Goal: Navigation & Orientation: Find specific page/section

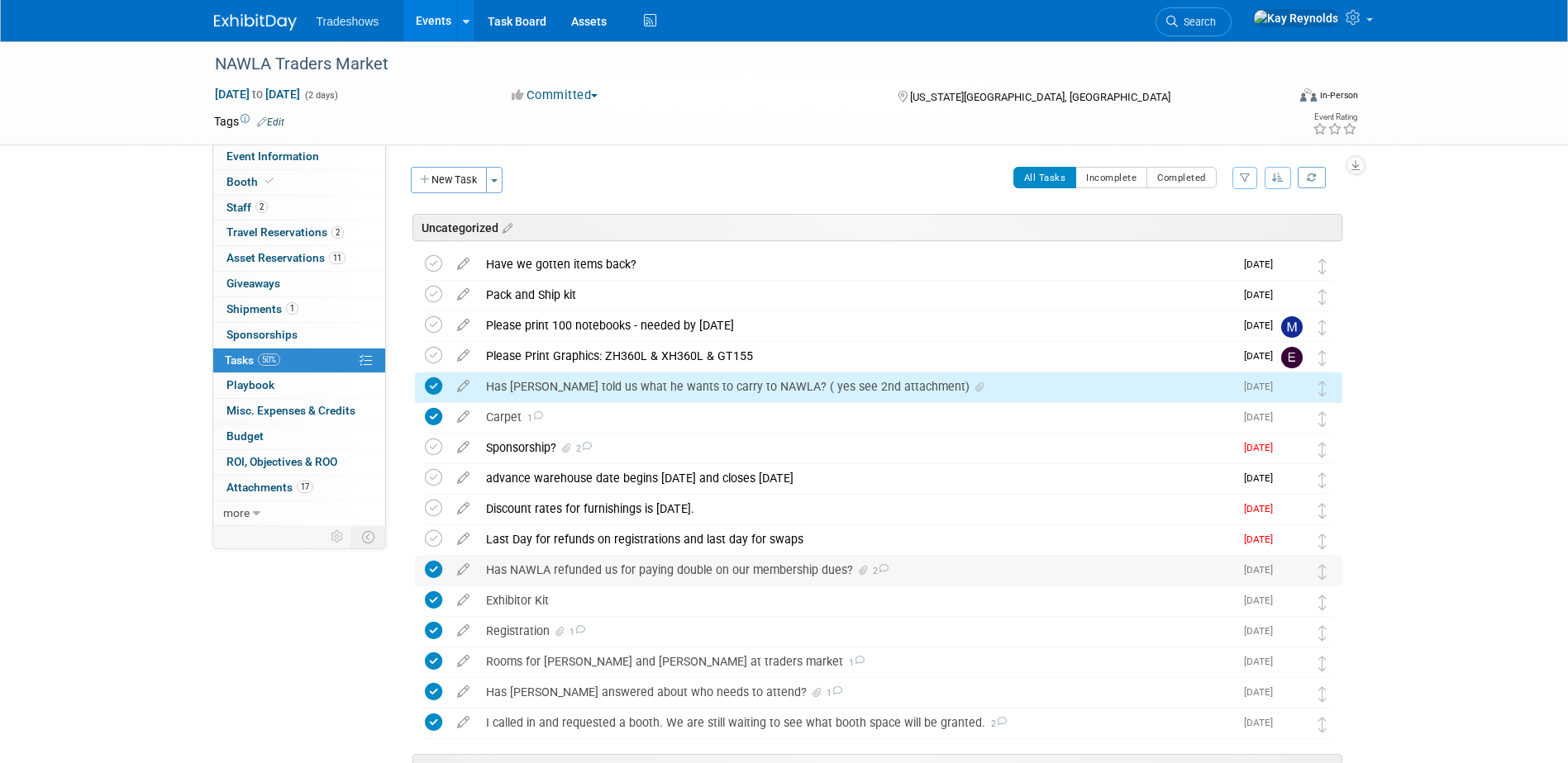
scroll to position [102, 0]
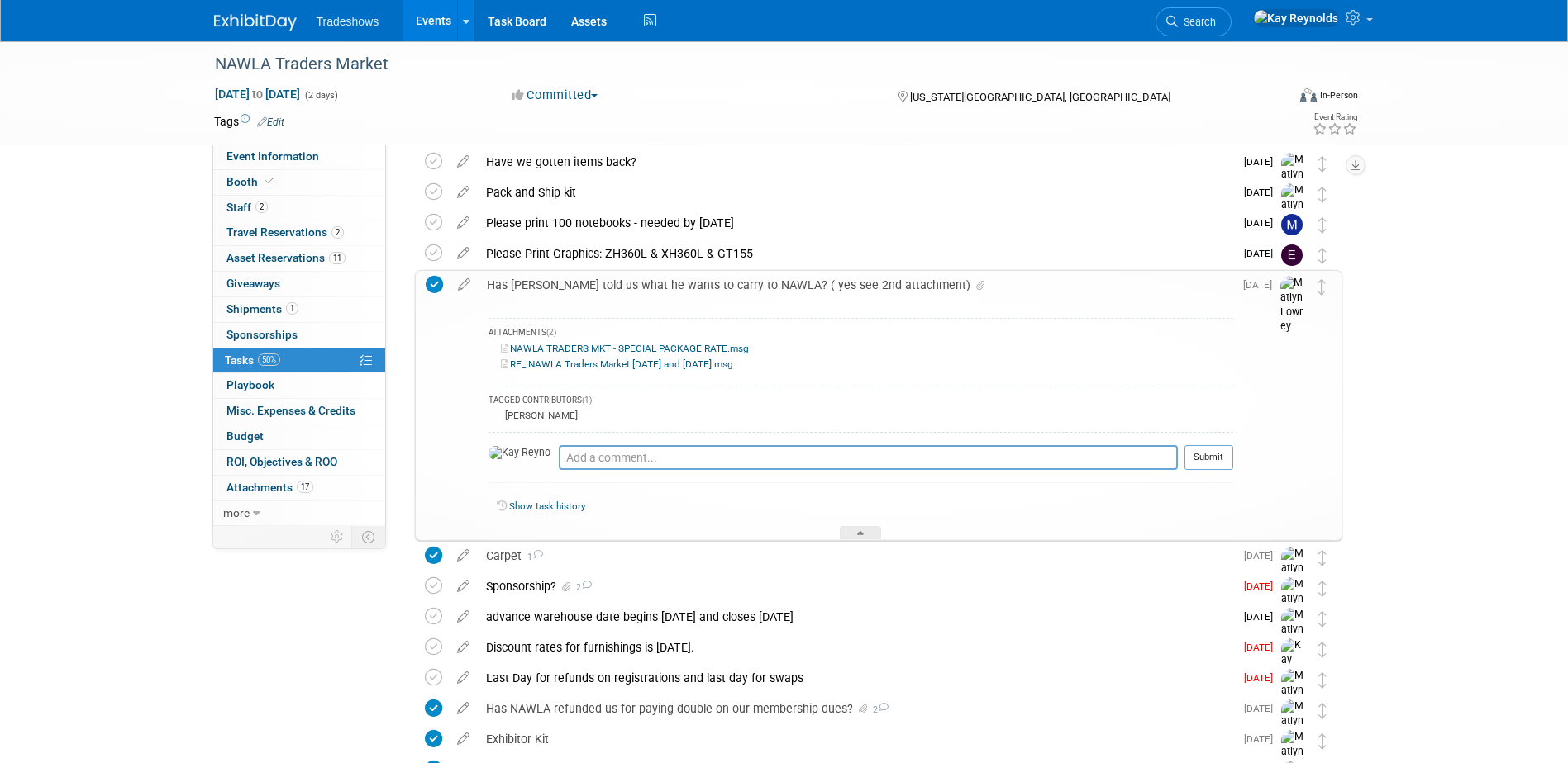
click at [580, 363] on link "RE_ NAWLA Traders Market [DATE] and [DATE].msg" at bounding box center [617, 365] width 233 height 11
click at [301, 358] on link "69% Tasks 69%" at bounding box center [298, 361] width 172 height 24
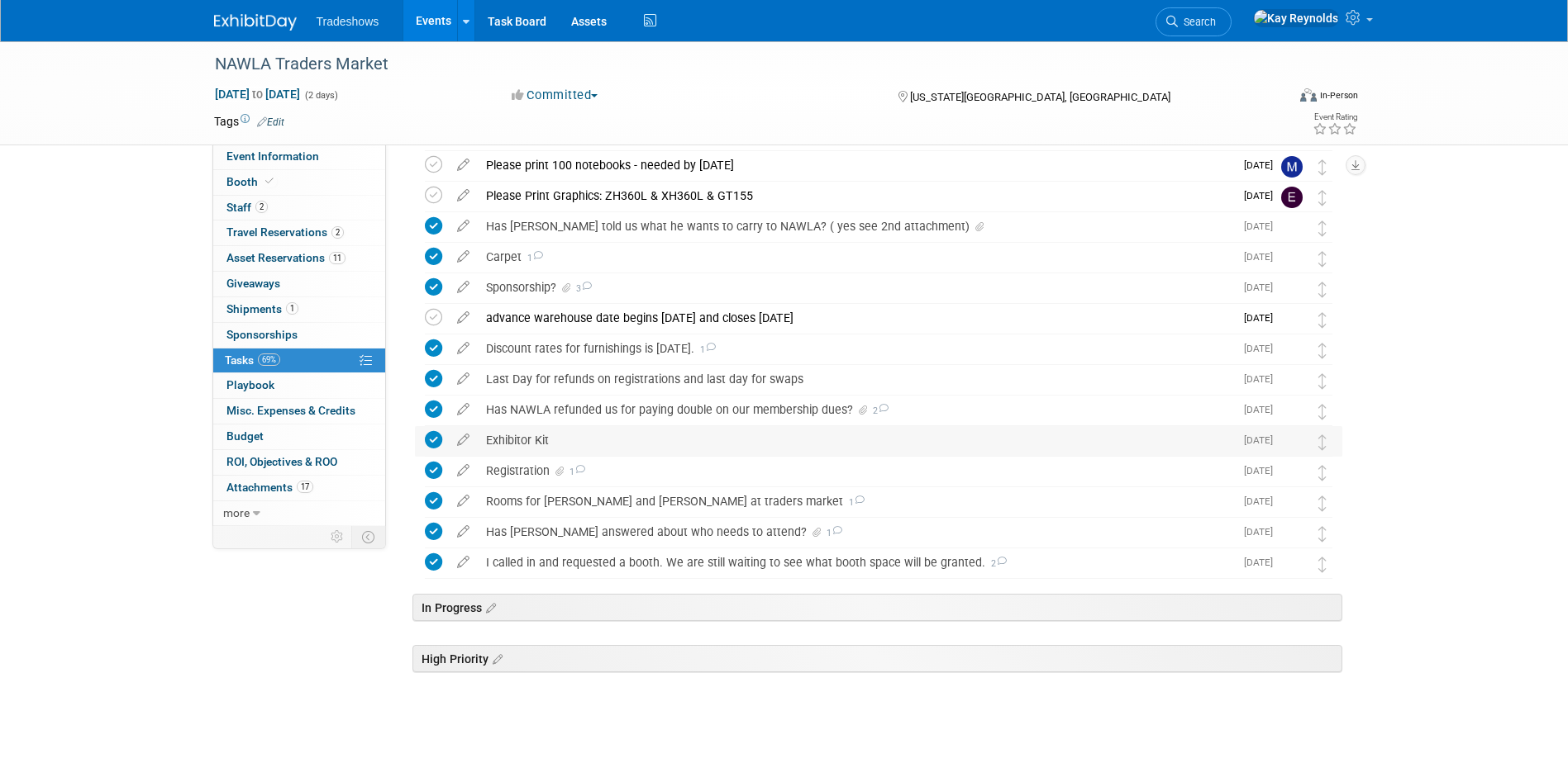
scroll to position [179, 0]
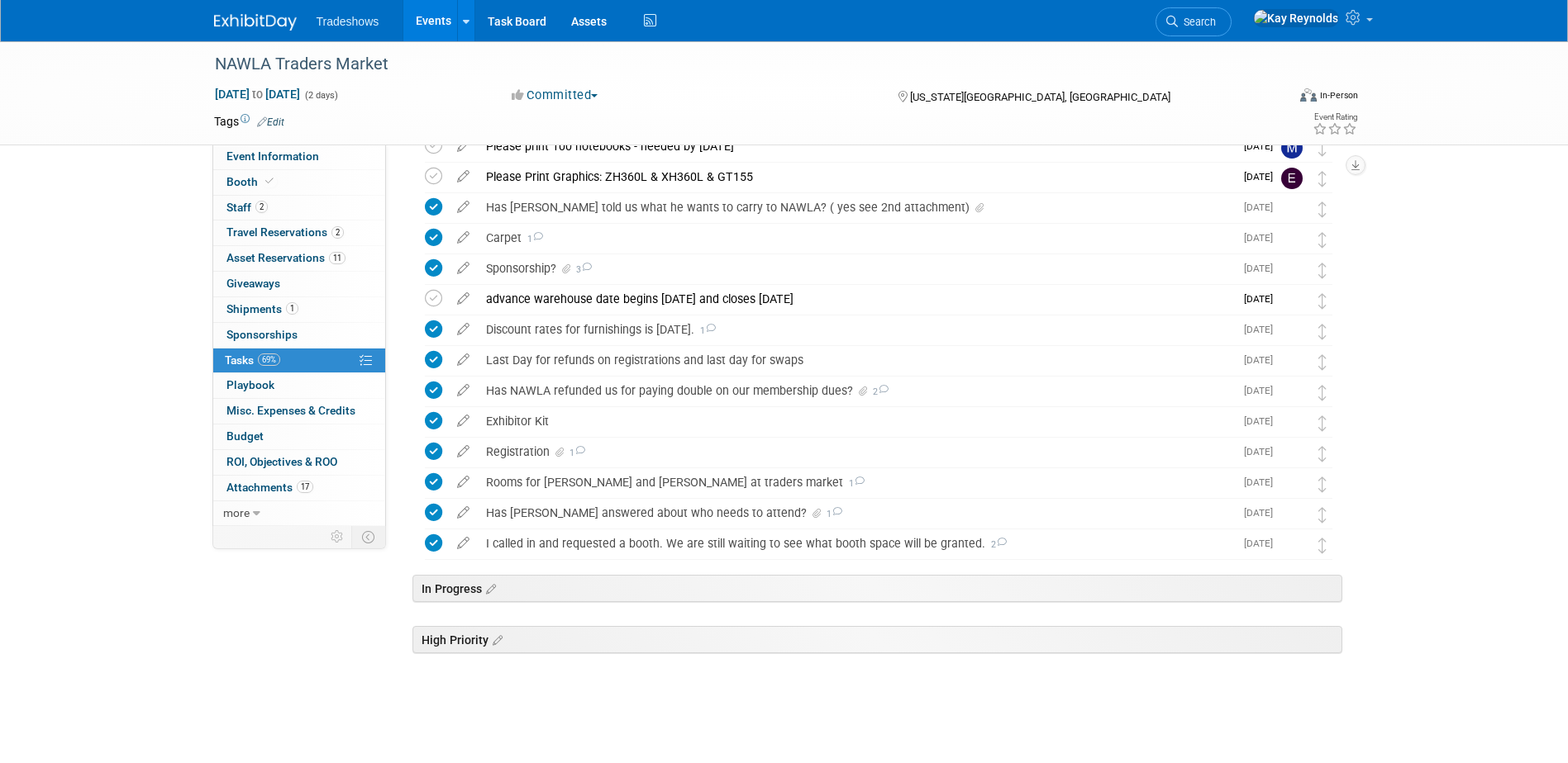
click at [344, 18] on span "Tradeshows" at bounding box center [348, 22] width 63 height 13
click at [434, 22] on link "Events" at bounding box center [433, 21] width 60 height 41
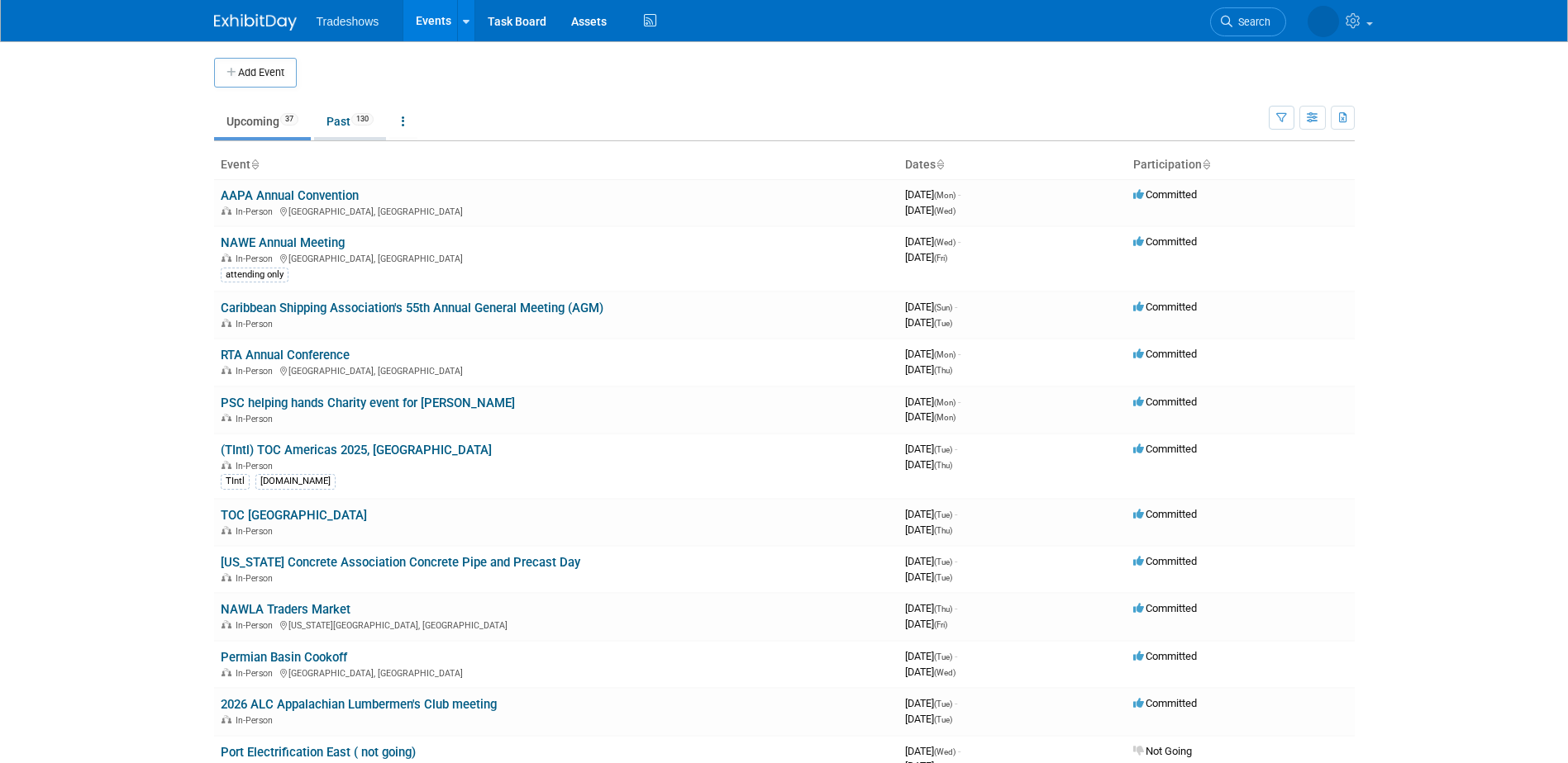
click at [345, 119] on link "Past 130" at bounding box center [350, 121] width 72 height 31
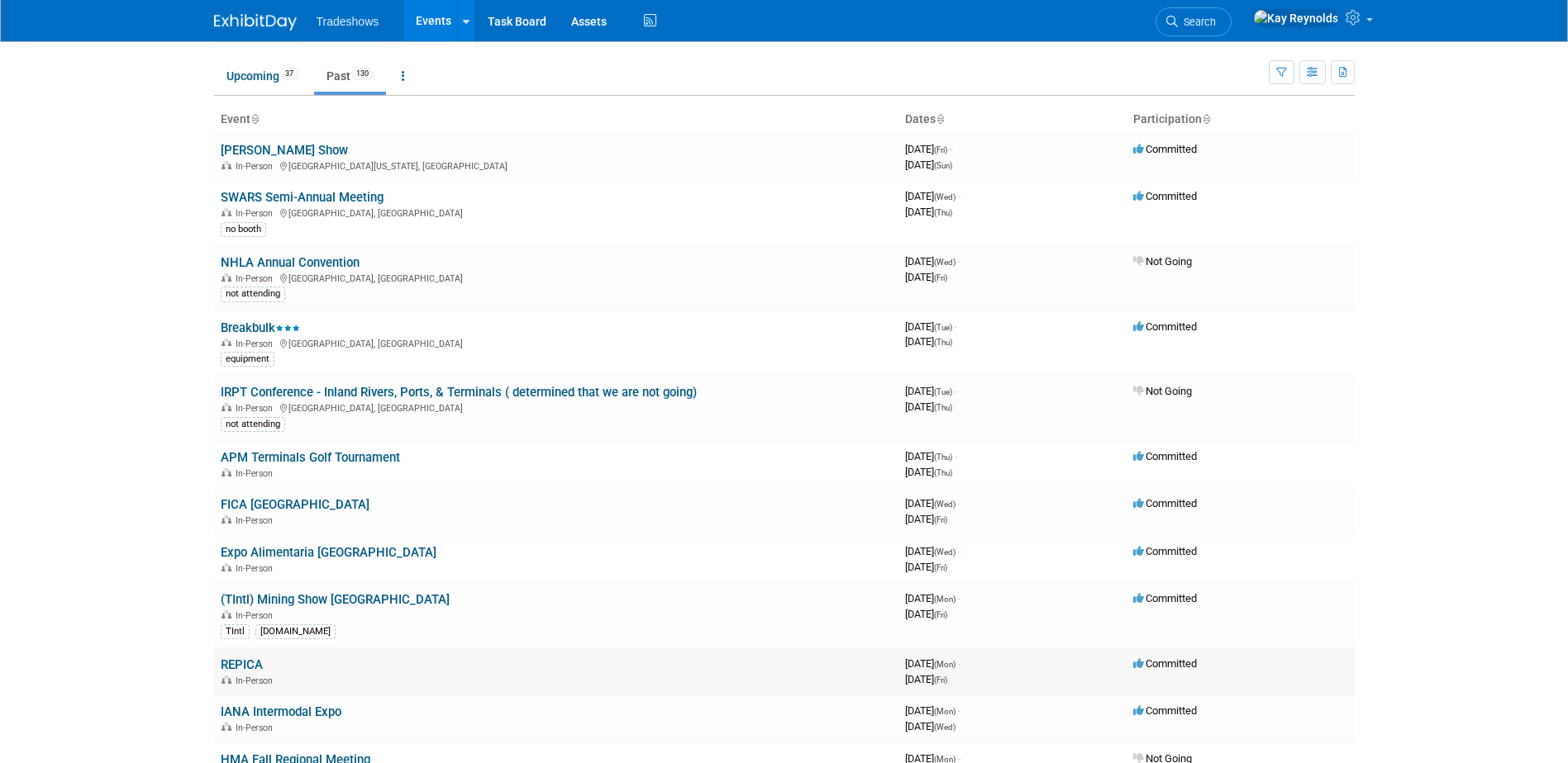
scroll to position [82, 0]
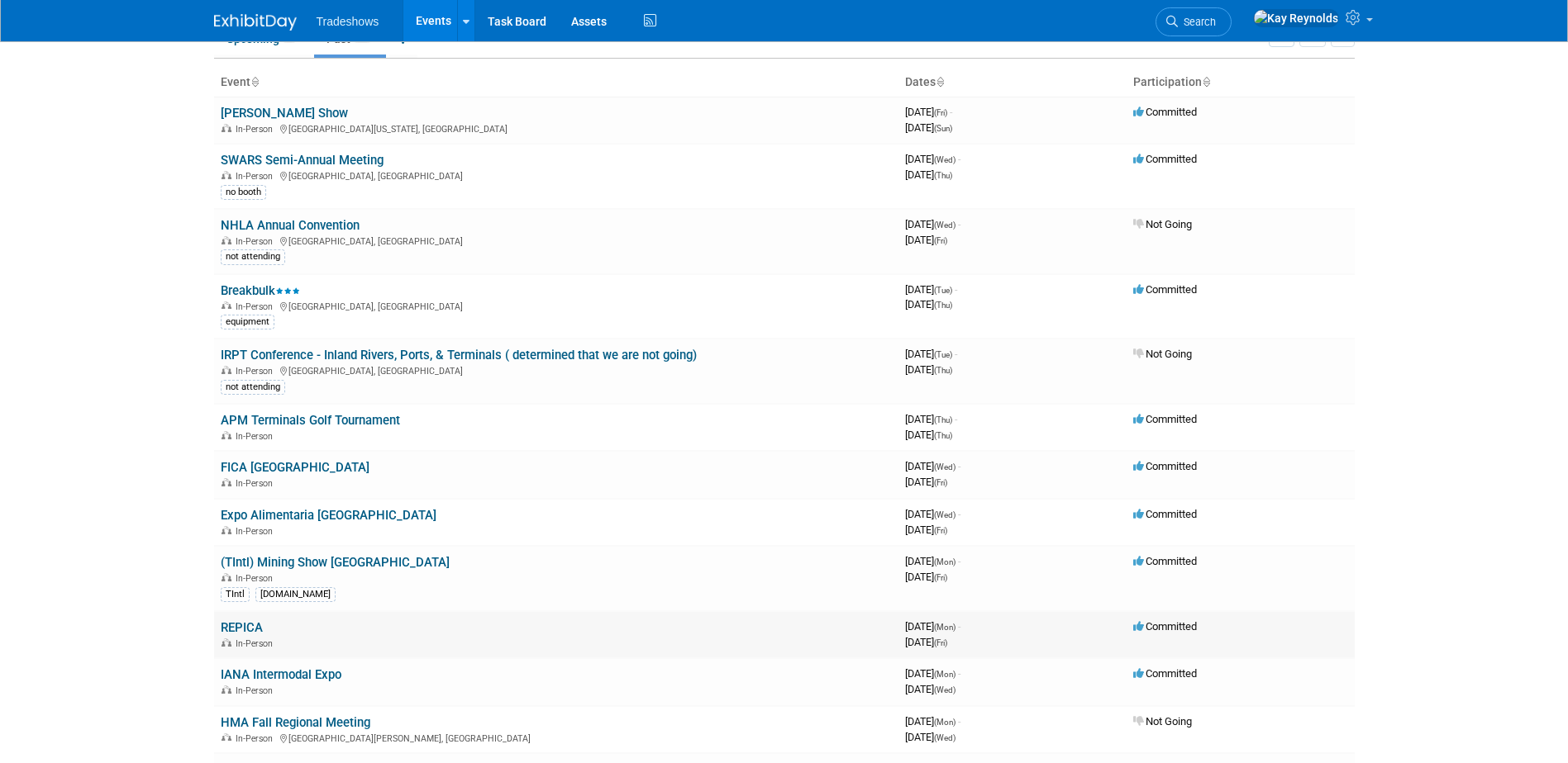
click at [264, 632] on td "REPICA In-Person" at bounding box center [556, 635] width 685 height 47
click at [237, 629] on link "REPICA" at bounding box center [241, 628] width 42 height 15
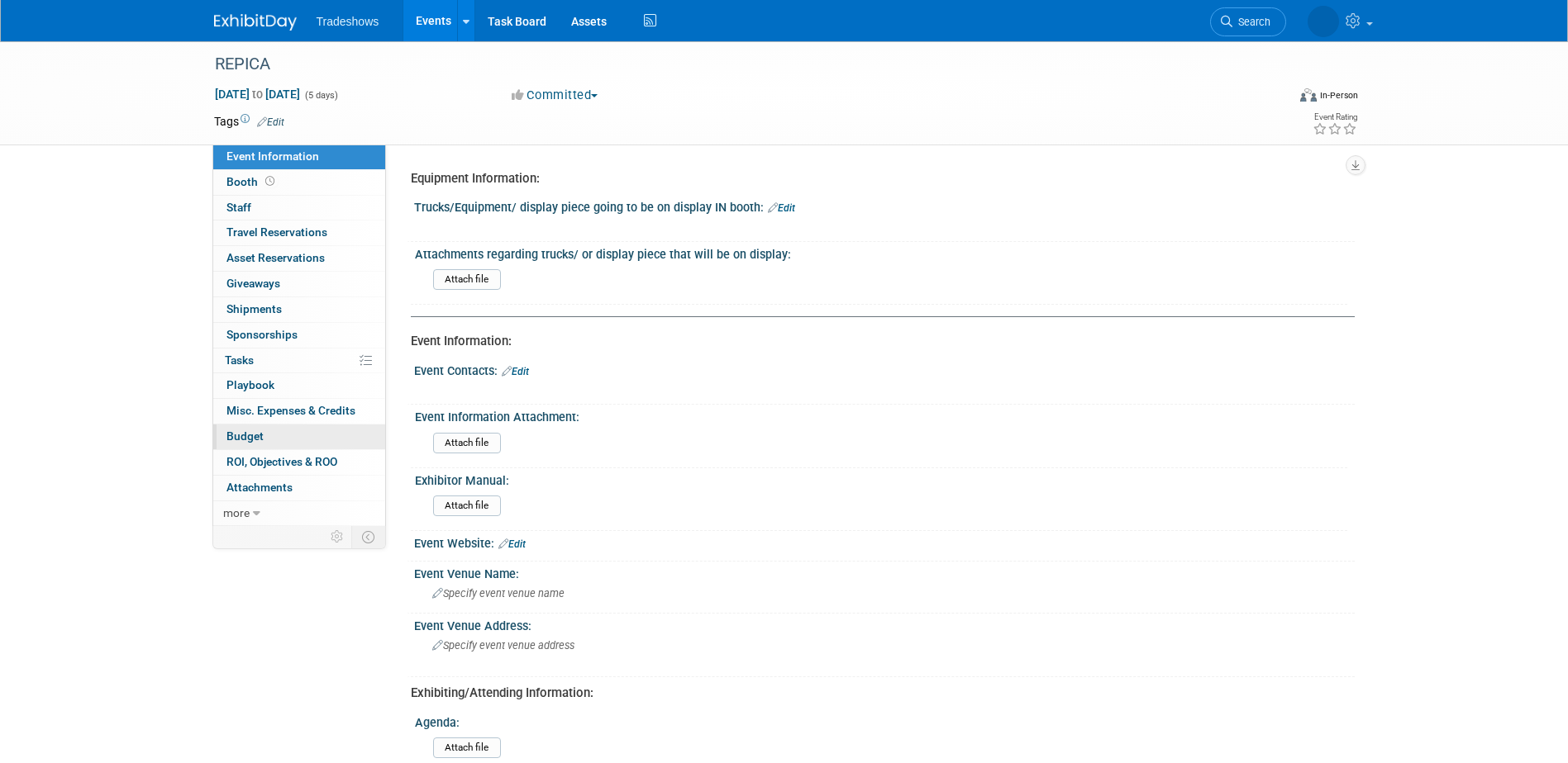
click at [322, 435] on link "Budget" at bounding box center [298, 437] width 172 height 24
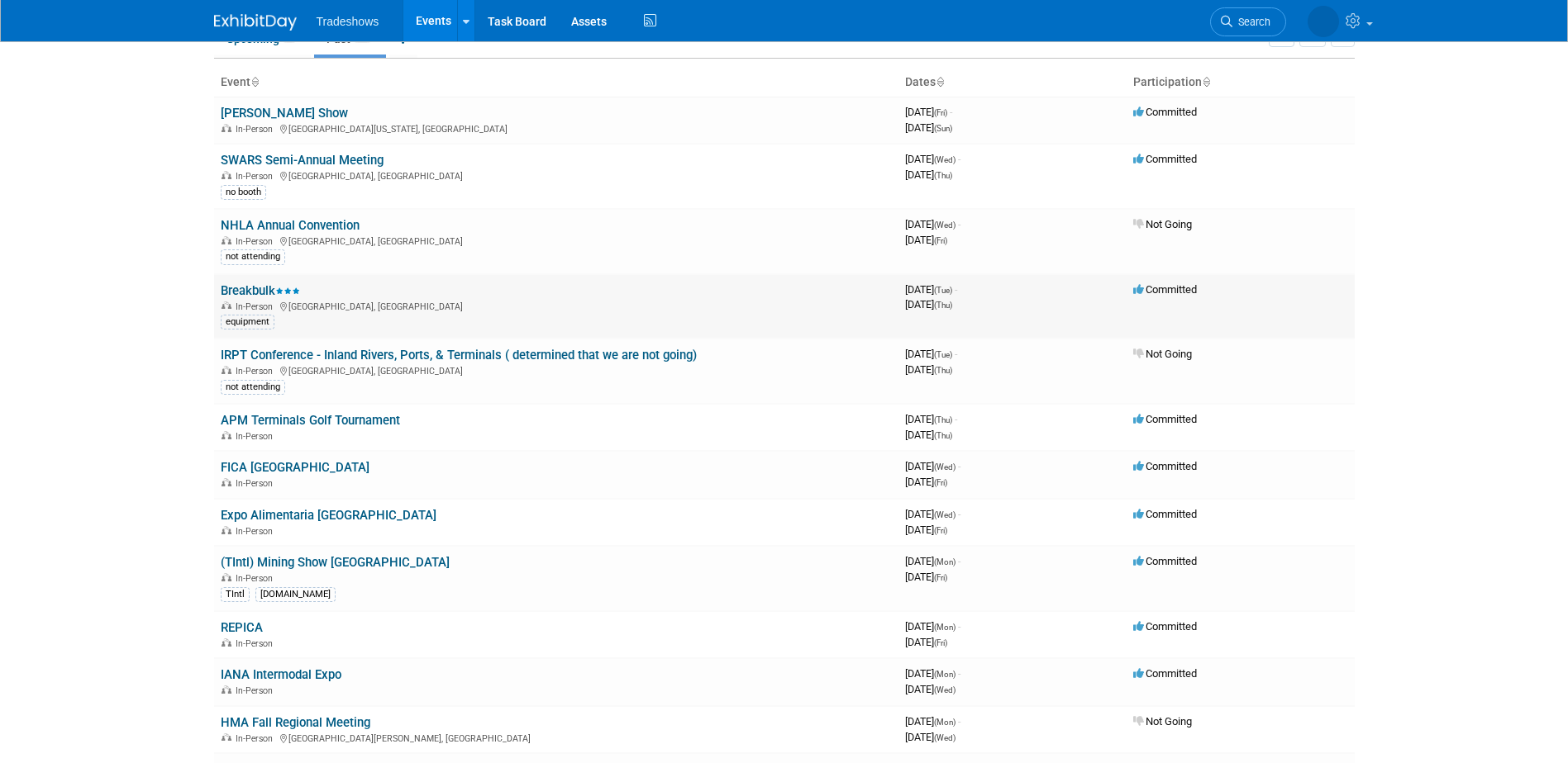
scroll to position [82, 0]
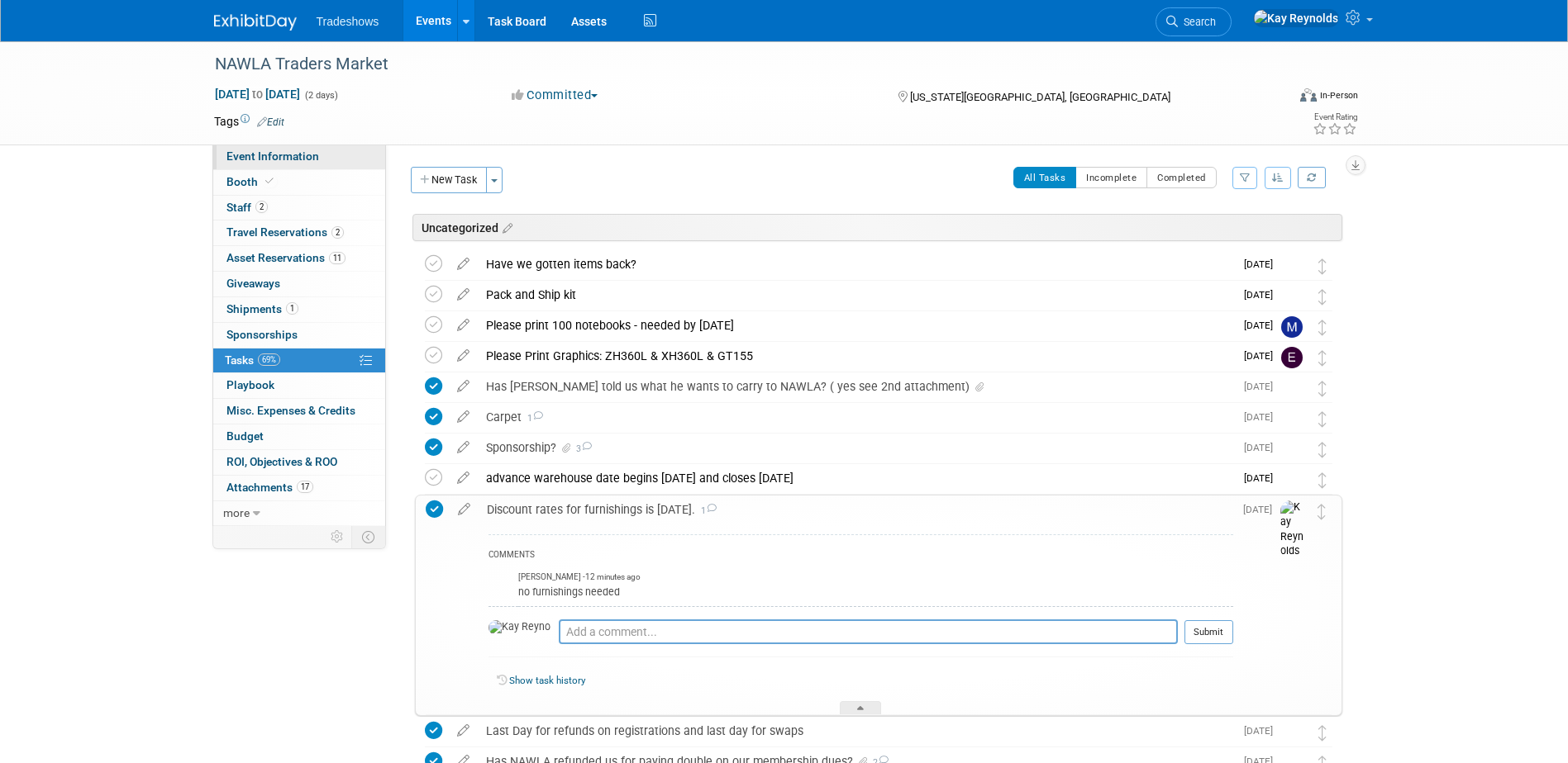
click at [322, 159] on link "Event Information" at bounding box center [298, 157] width 172 height 24
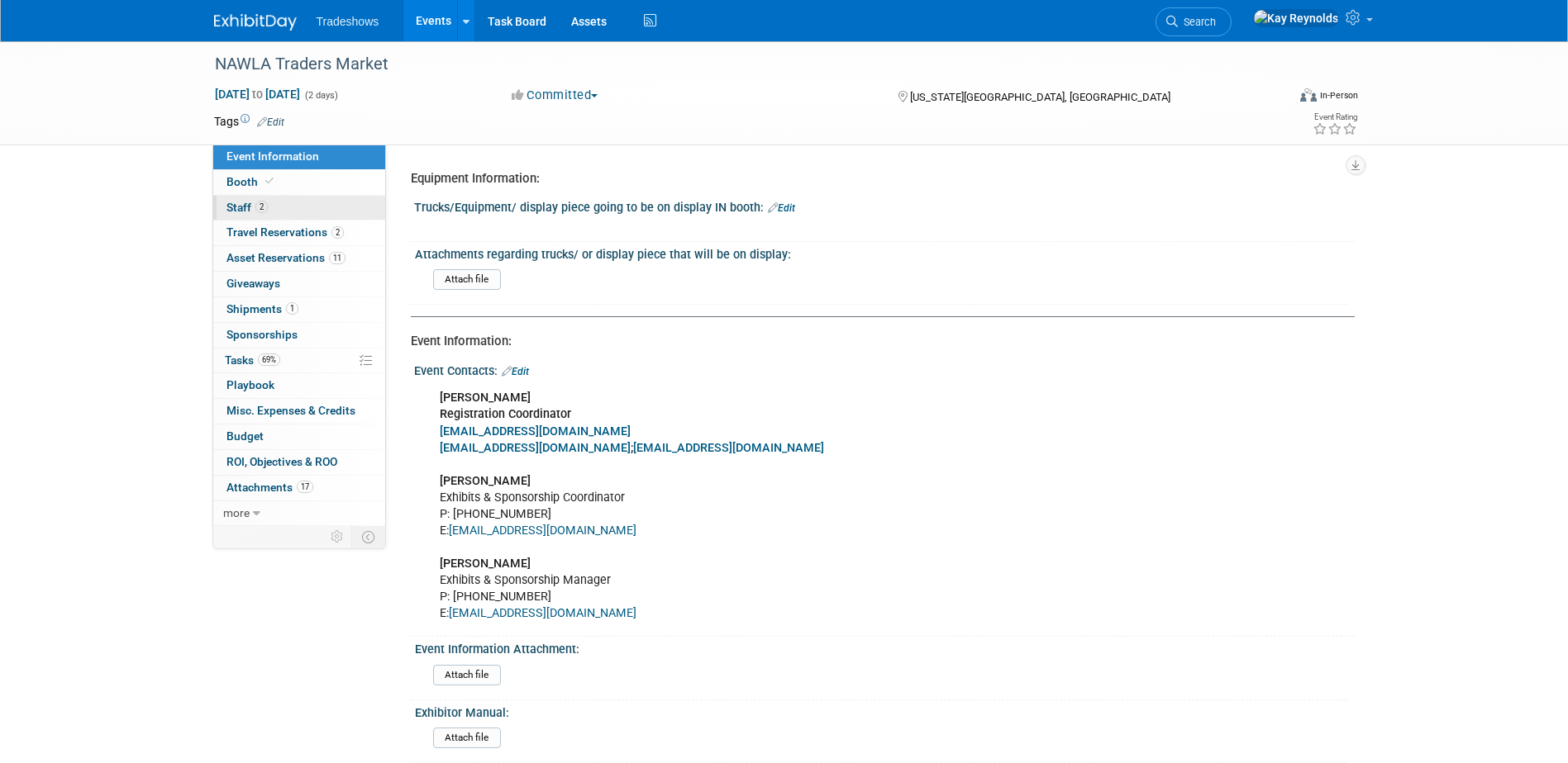
click at [305, 207] on link "2 Staff 2" at bounding box center [298, 208] width 172 height 24
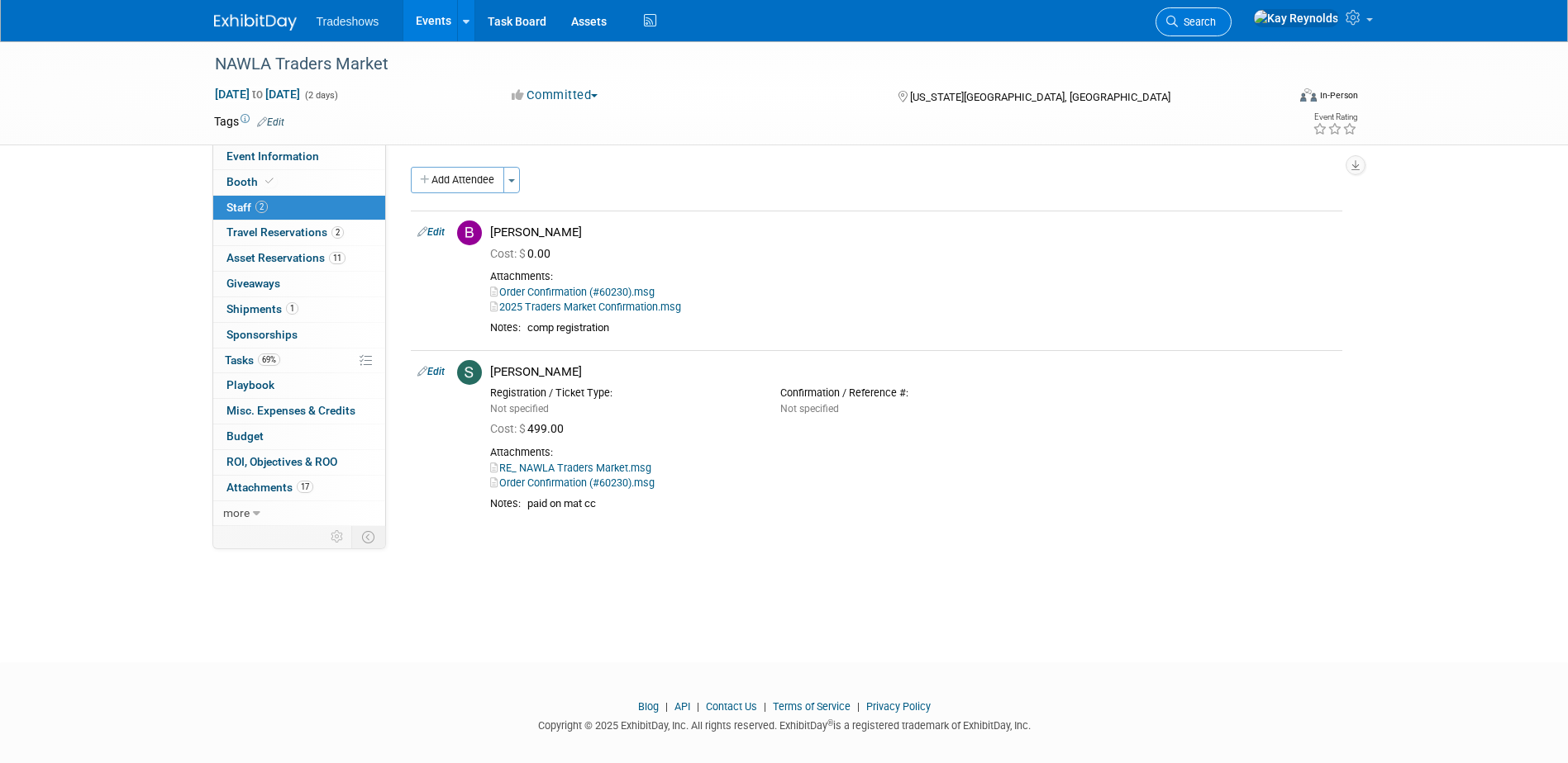
click at [1216, 18] on span "Search" at bounding box center [1197, 22] width 38 height 12
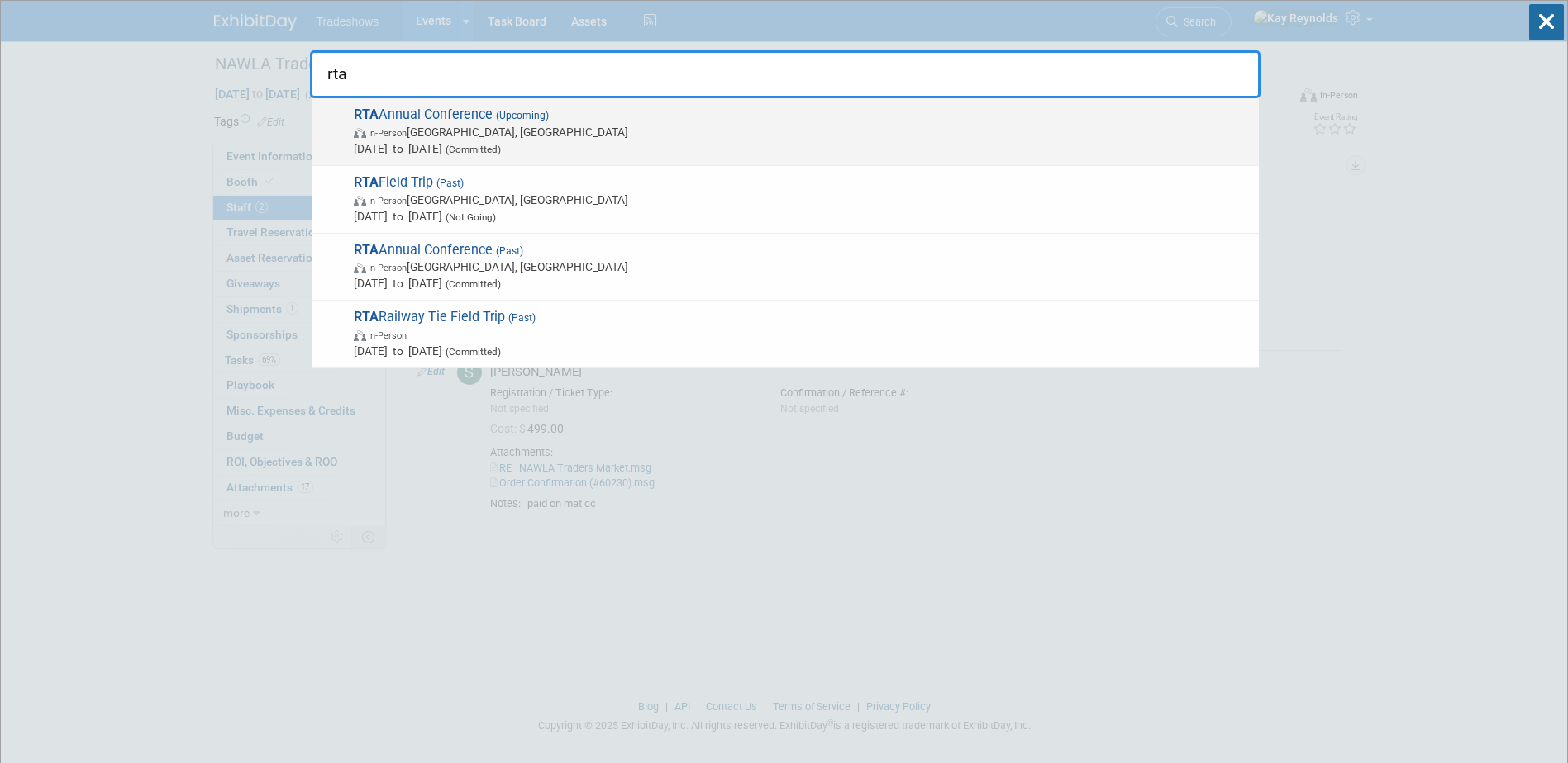
type input "rta"
click at [430, 128] on span "In-Person San Antonio, TX" at bounding box center [802, 132] width 897 height 17
